Goal: Navigation & Orientation: Go to known website

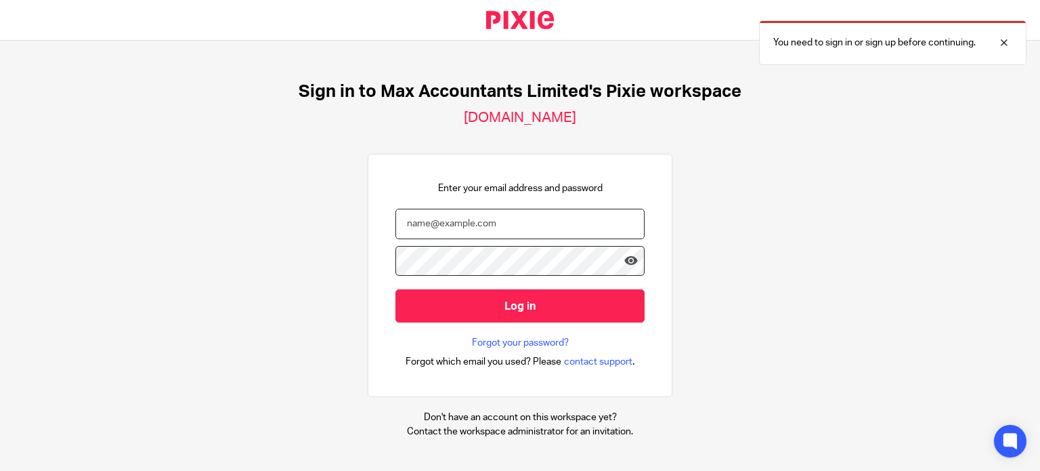
type input "tom@maxaccountants.co.uk"
click at [473, 226] on input "tom@maxaccountants.co.uk" at bounding box center [520, 224] width 249 height 30
click at [342, 200] on div "Sign in to Max Accountants Limited's Pixie workspace maxaccountants.usepixie.ne…" at bounding box center [520, 256] width 1040 height 430
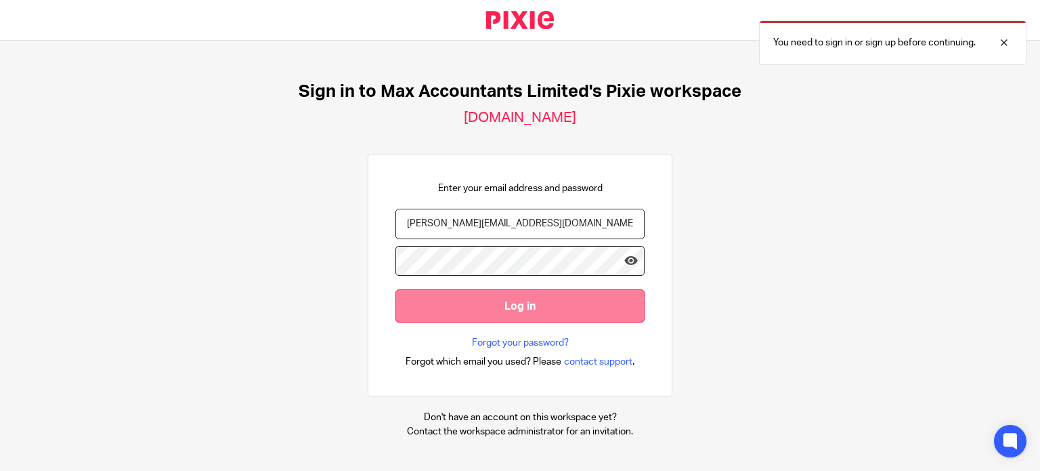
click at [459, 300] on input "Log in" at bounding box center [520, 305] width 249 height 33
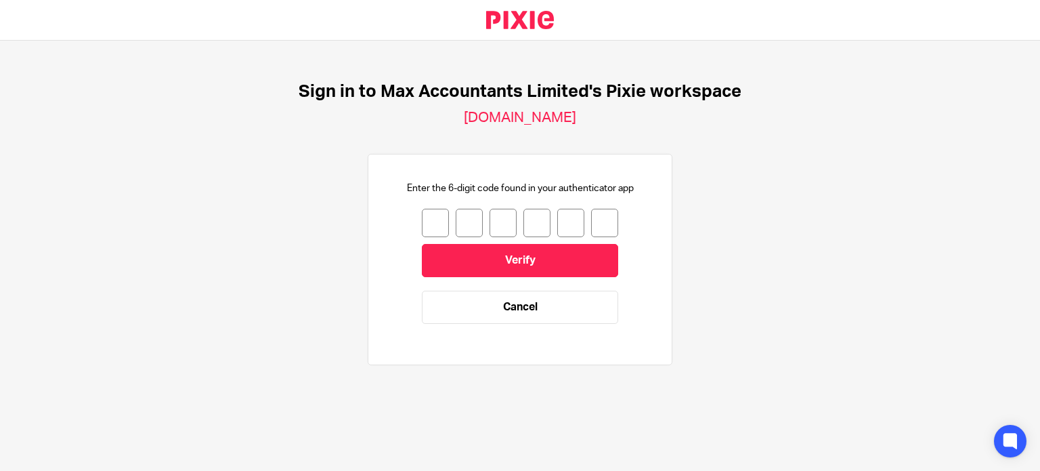
click at [422, 219] on input "number" at bounding box center [435, 223] width 27 height 28
type input "9"
type input "7"
type input "9"
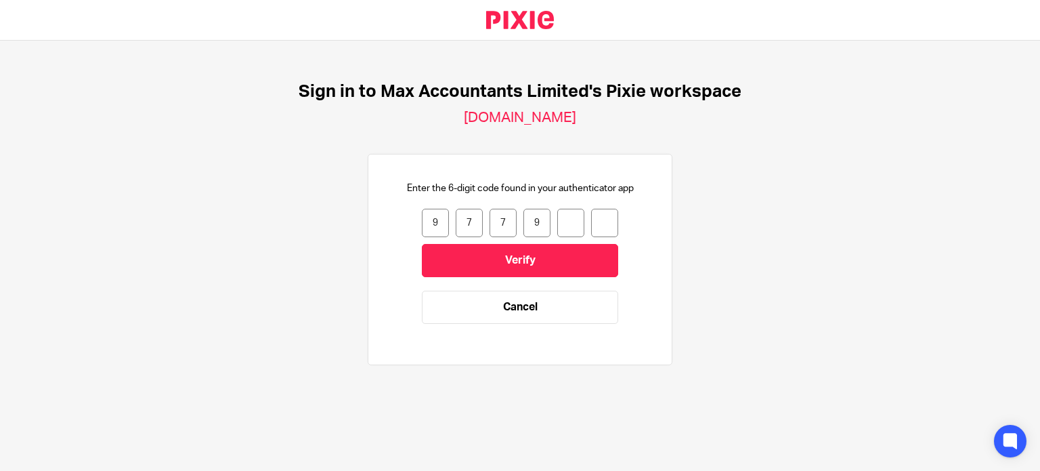
type input "6"
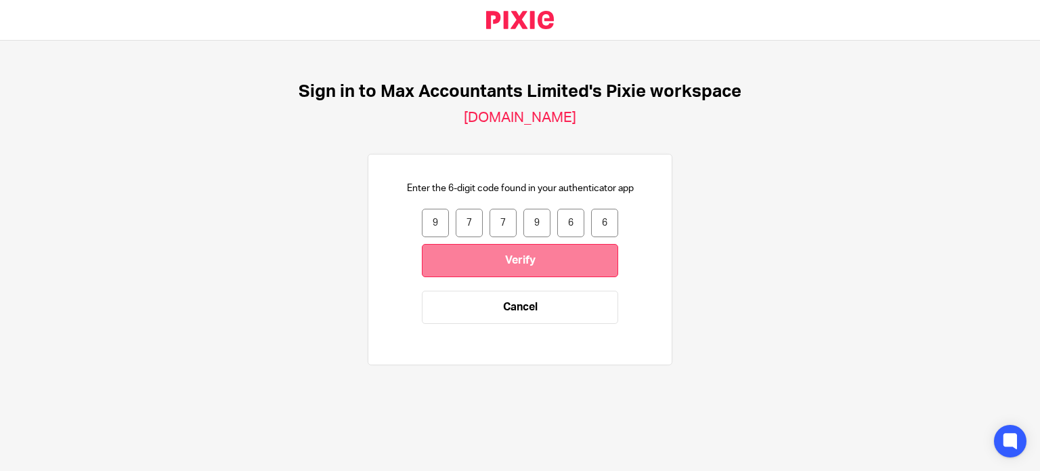
click at [513, 260] on input "Verify" at bounding box center [520, 260] width 196 height 33
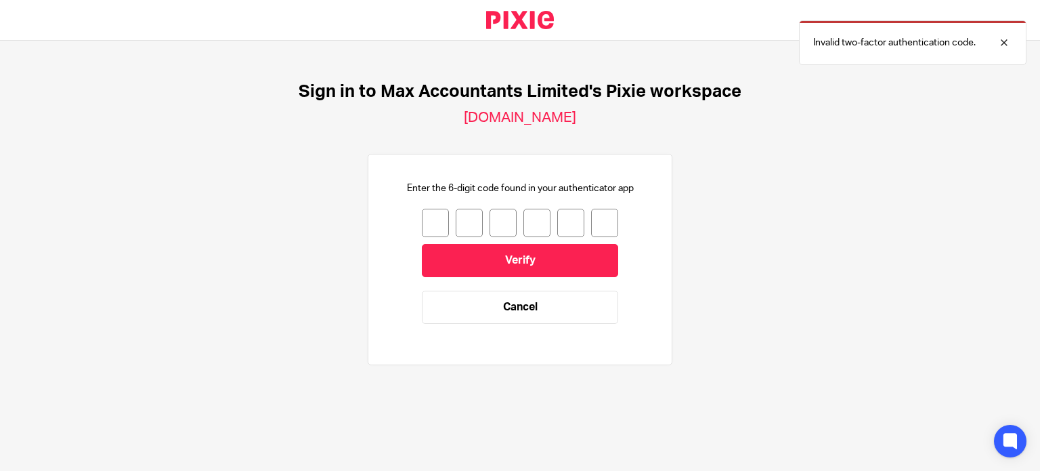
click at [438, 226] on div at bounding box center [520, 223] width 196 height 28
type input "2"
type input "7"
type input "2"
type input "9"
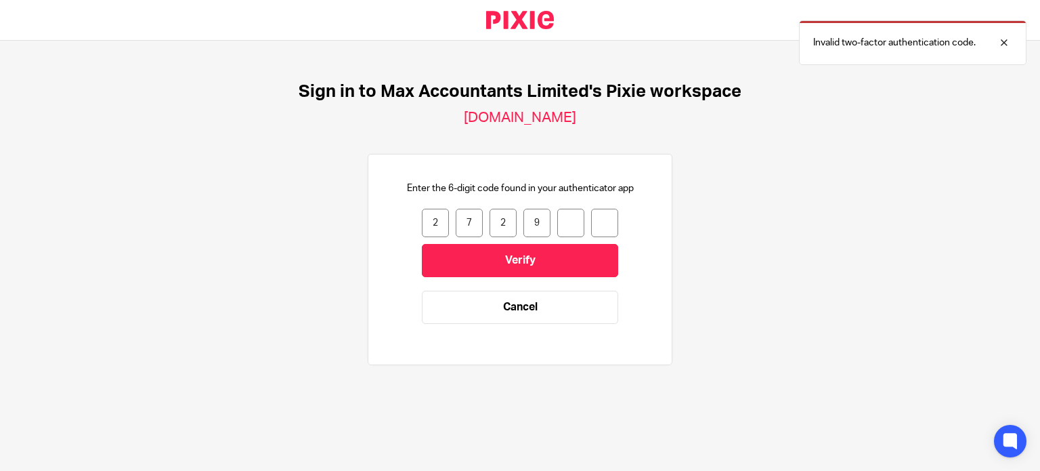
type input "4"
type input "8"
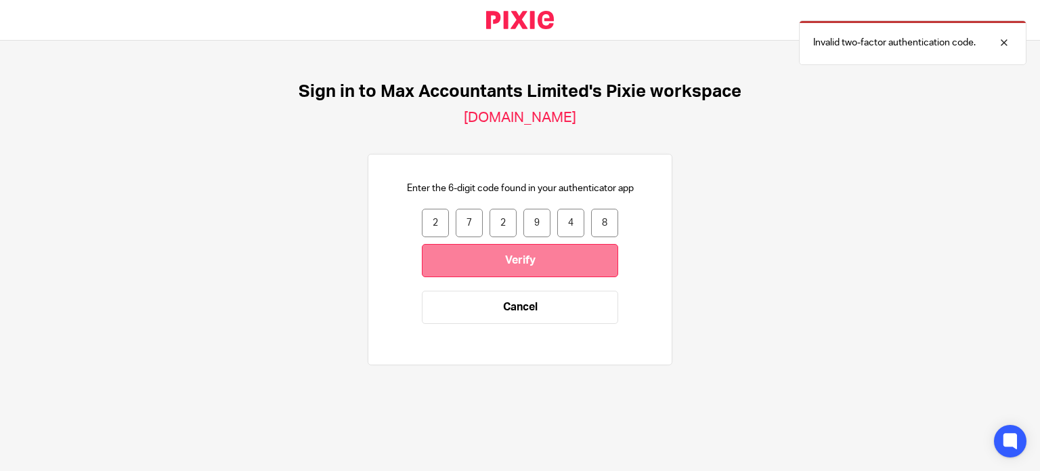
click at [482, 259] on input "Verify" at bounding box center [520, 260] width 196 height 33
